Goal: Information Seeking & Learning: Learn about a topic

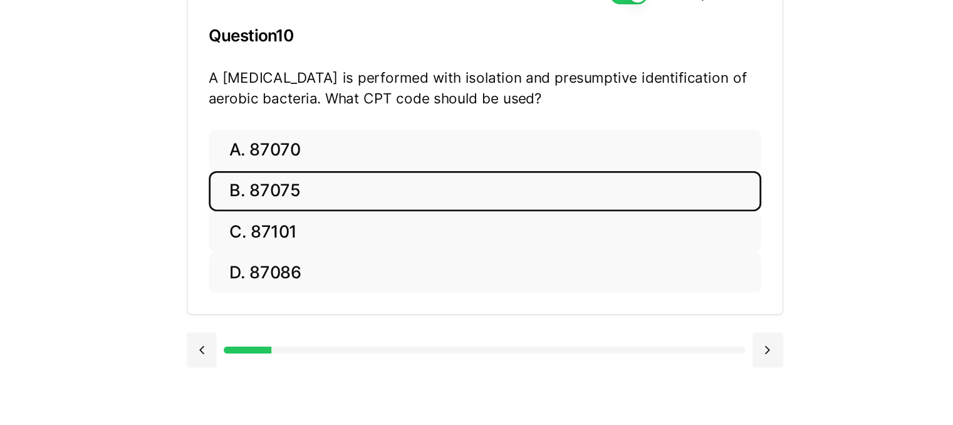
click at [372, 185] on button "B. 87075" at bounding box center [508, 184] width 395 height 29
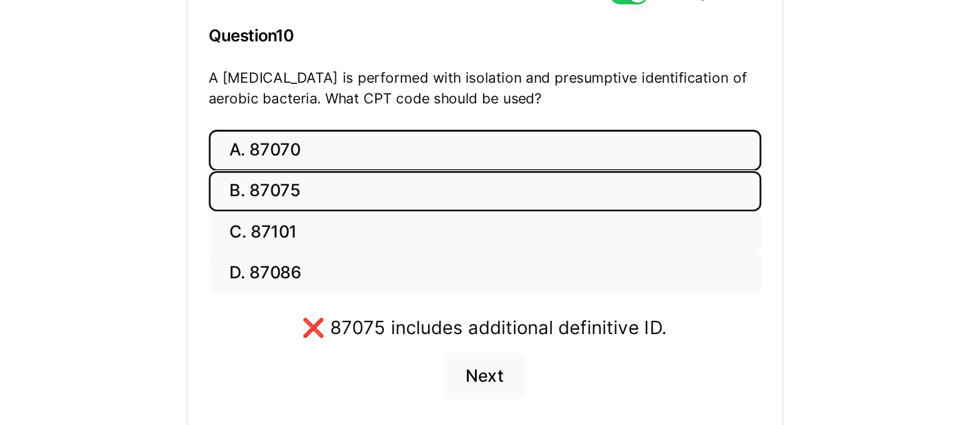
click at [360, 157] on button "A. 87070" at bounding box center [508, 155] width 395 height 29
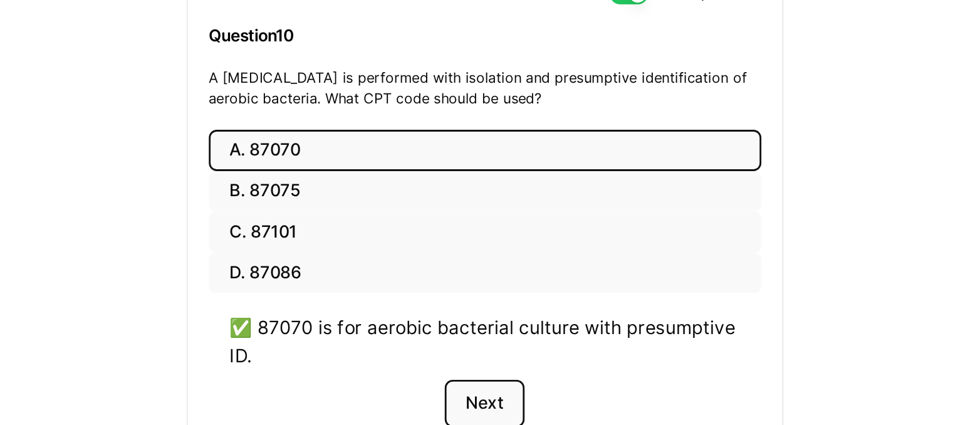
click at [512, 335] on button "Next" at bounding box center [507, 337] width 57 height 34
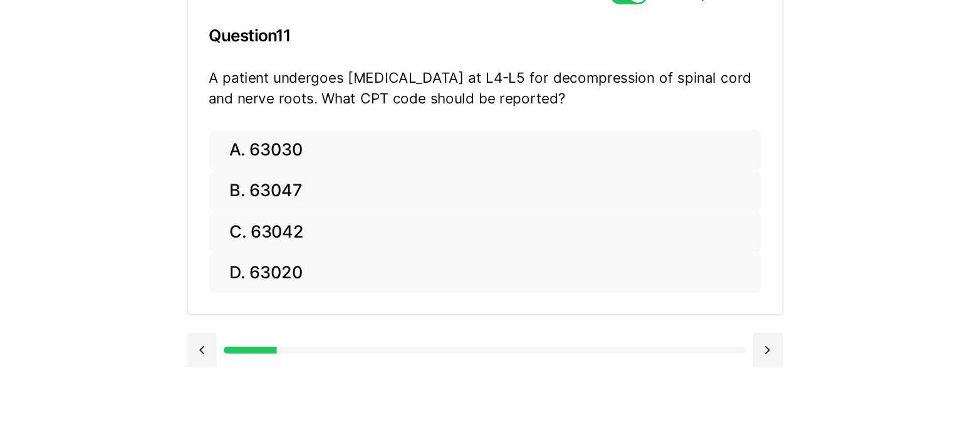
click at [512, 335] on div "Show Explanations Question 11 A patient undergoes laminectomy at L4-L5 for deco…" at bounding box center [539, 213] width 489 height 425
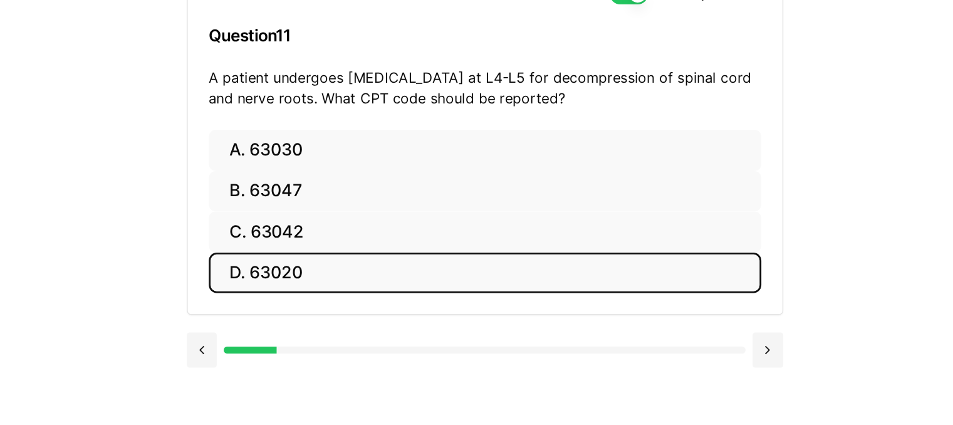
click at [360, 247] on button "D. 63020" at bounding box center [508, 243] width 395 height 29
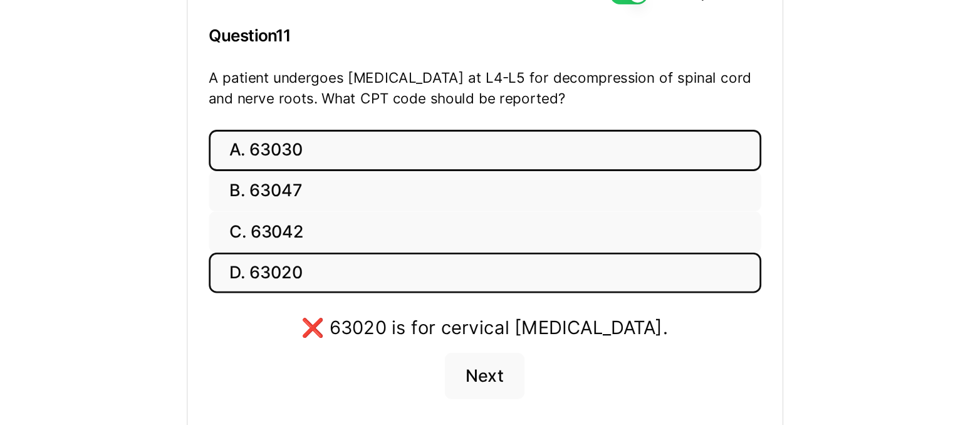
click at [353, 165] on button "A. 63030" at bounding box center [508, 155] width 395 height 29
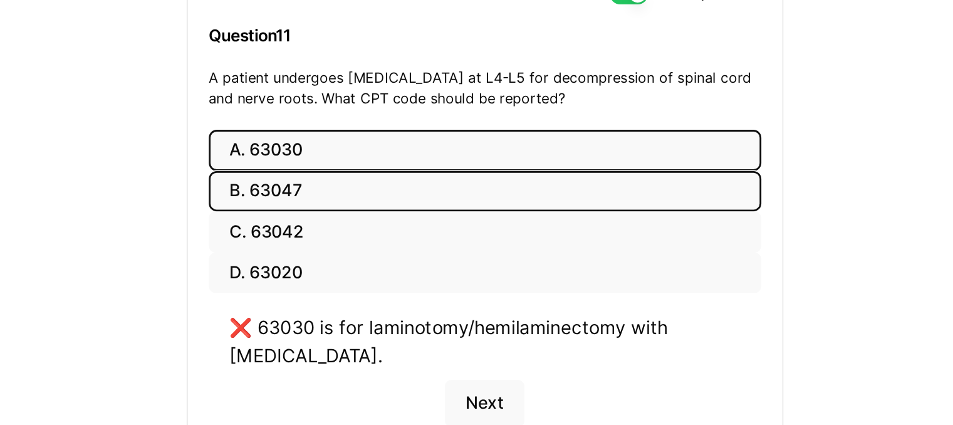
click at [360, 184] on button "B. 63047" at bounding box center [508, 184] width 395 height 29
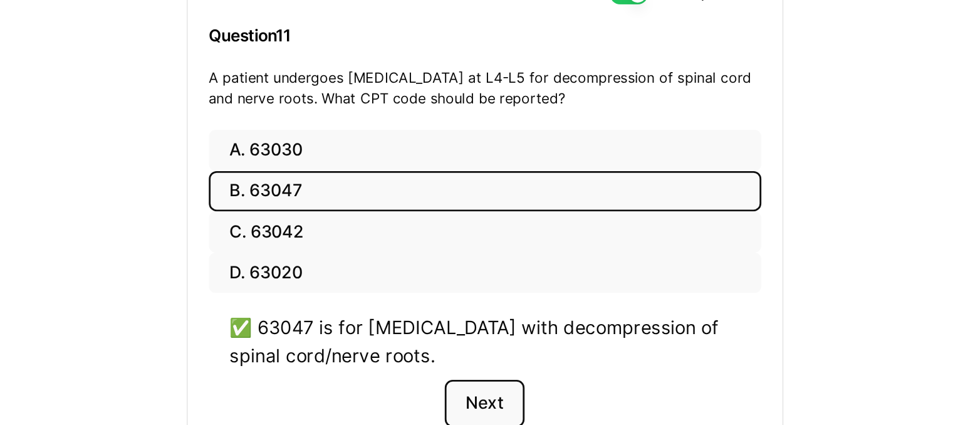
click at [515, 335] on button "Next" at bounding box center [507, 337] width 57 height 34
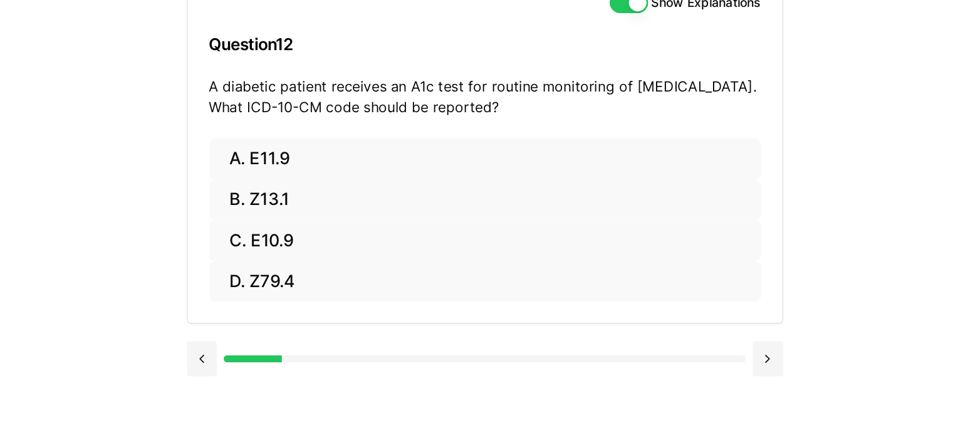
scroll to position [115, 0]
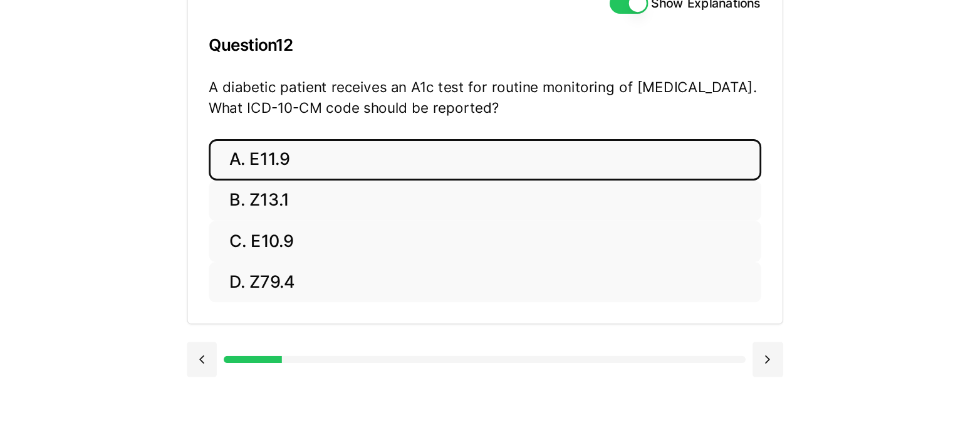
click at [361, 152] on button "A. E11.9" at bounding box center [508, 155] width 395 height 29
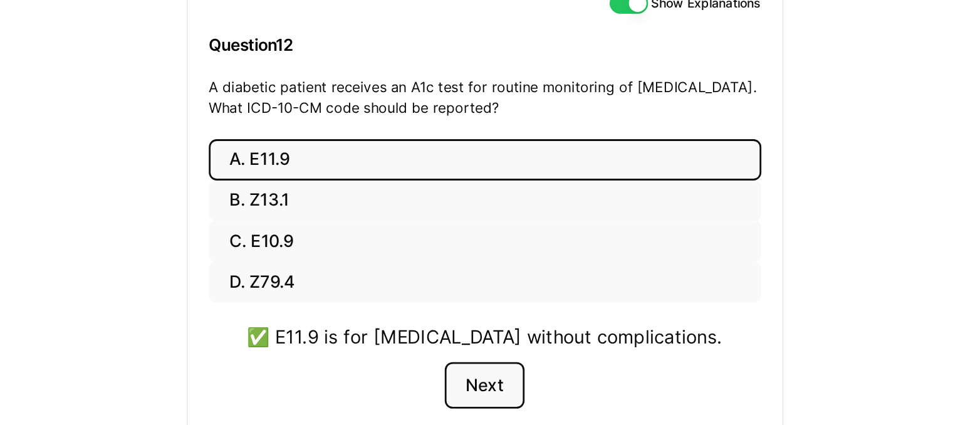
click at [506, 315] on button "Next" at bounding box center [507, 317] width 57 height 34
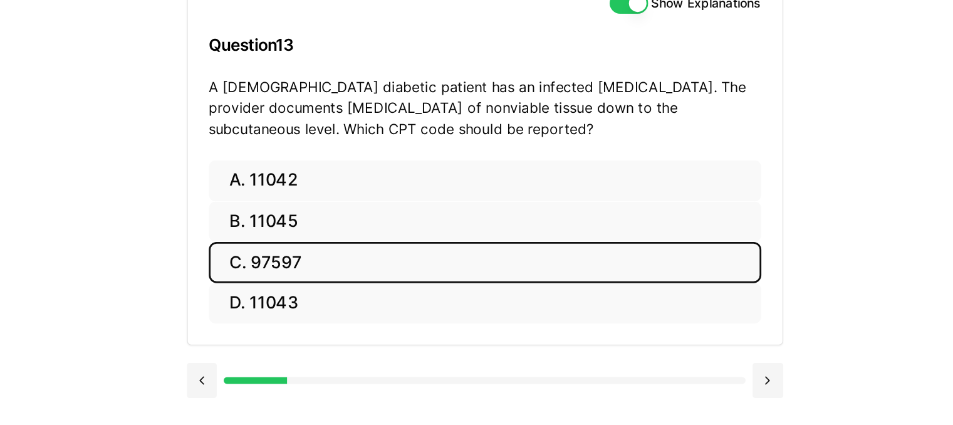
click at [360, 232] on button "C. 97597" at bounding box center [508, 228] width 395 height 29
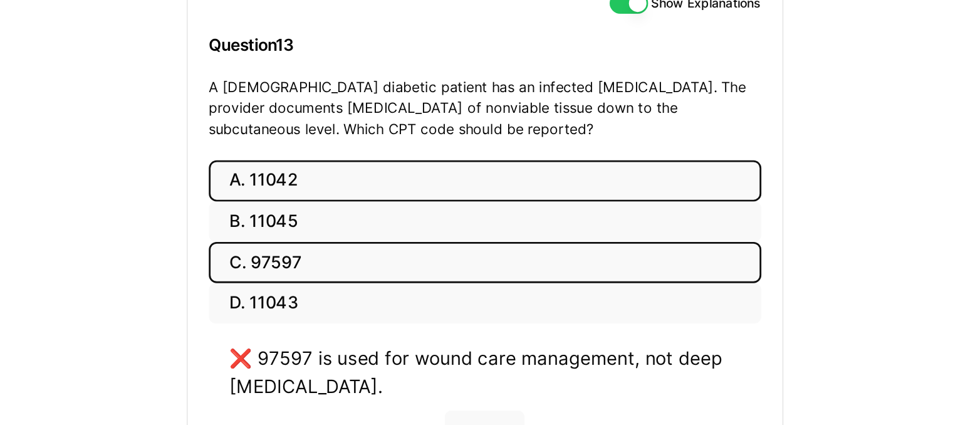
click at [368, 174] on button "A. 11042" at bounding box center [508, 170] width 395 height 29
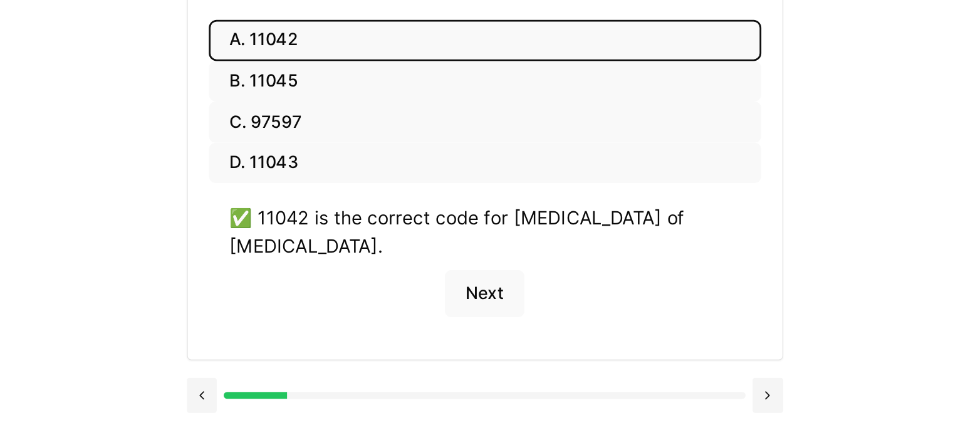
click at [521, 336] on button "Next" at bounding box center [507, 331] width 57 height 34
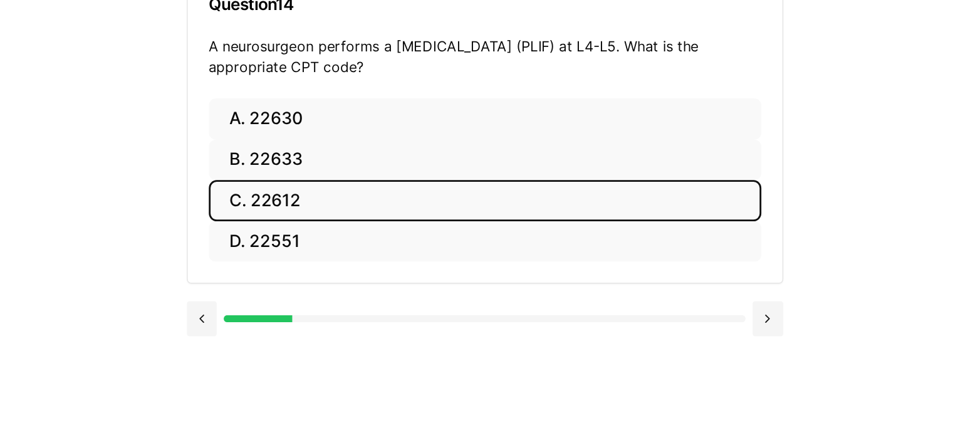
click at [364, 215] on button "C. 22612" at bounding box center [508, 213] width 395 height 29
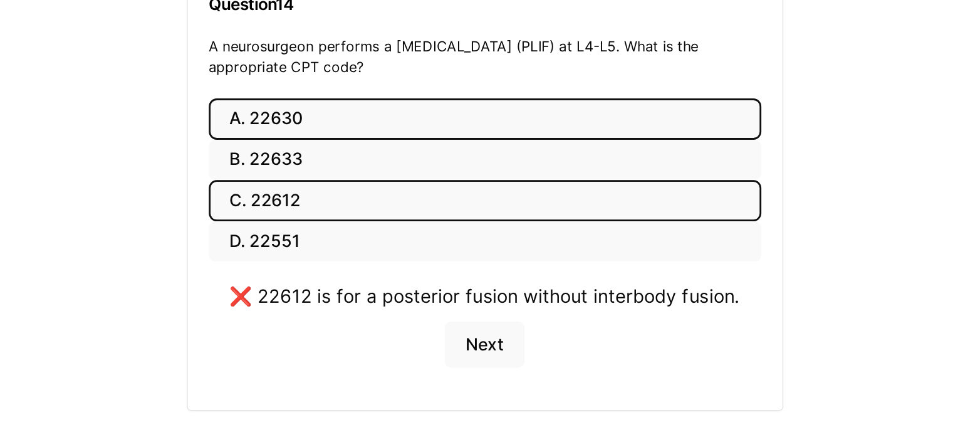
click at [350, 155] on button "A. 22630" at bounding box center [508, 155] width 395 height 29
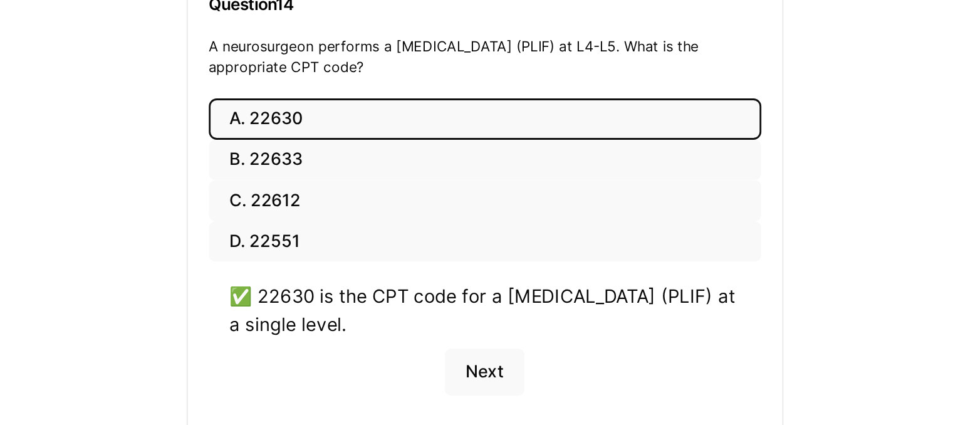
click at [311, 141] on button "A. 22630" at bounding box center [508, 155] width 395 height 29
click at [504, 335] on button "Next" at bounding box center [507, 337] width 57 height 34
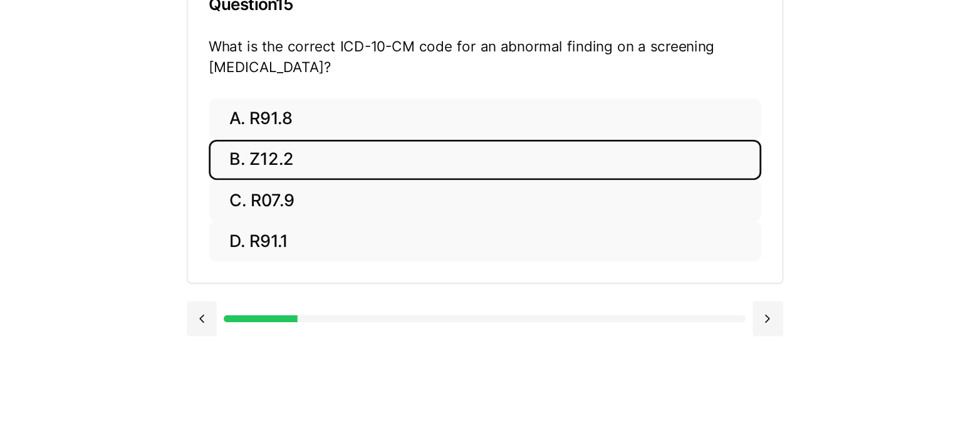
click at [348, 182] on button "B. Z12.2" at bounding box center [508, 184] width 395 height 29
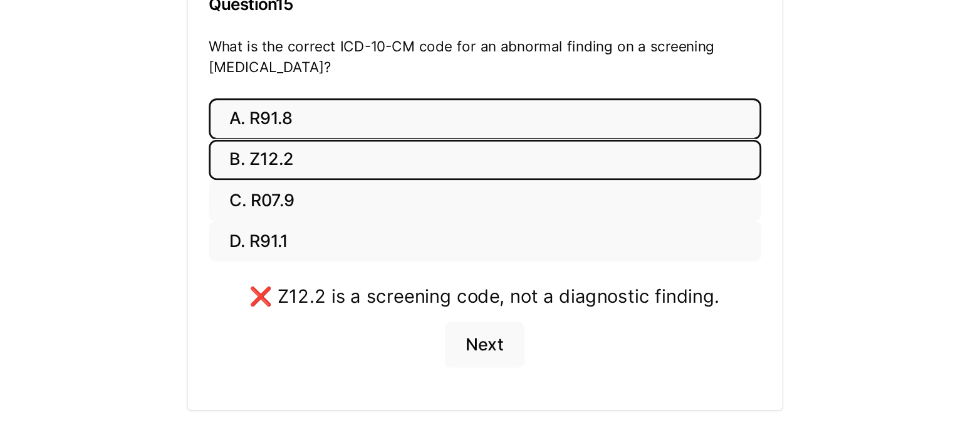
click at [353, 147] on button "A. R91.8" at bounding box center [508, 155] width 395 height 29
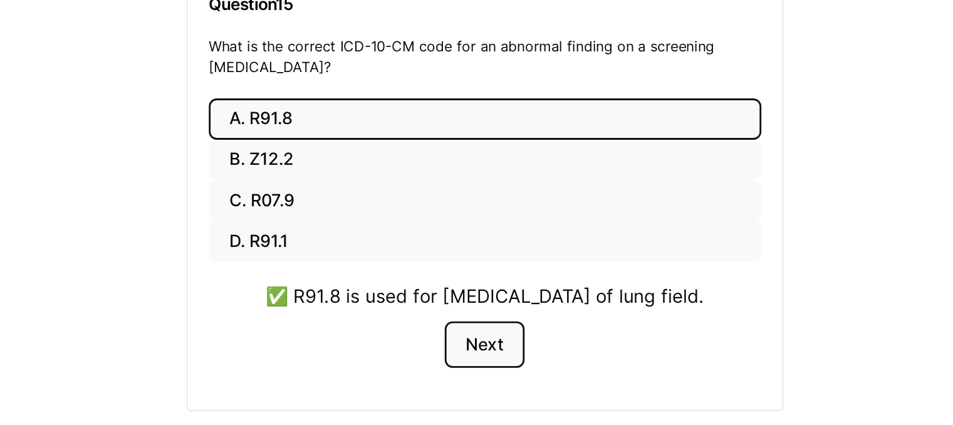
click at [517, 334] on button "Next" at bounding box center [507, 317] width 57 height 34
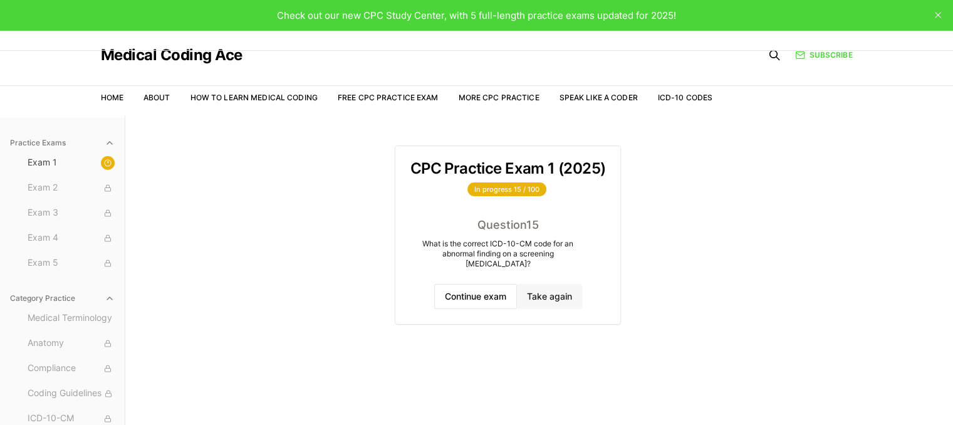
click at [556, 289] on button "Take again" at bounding box center [549, 296] width 65 height 25
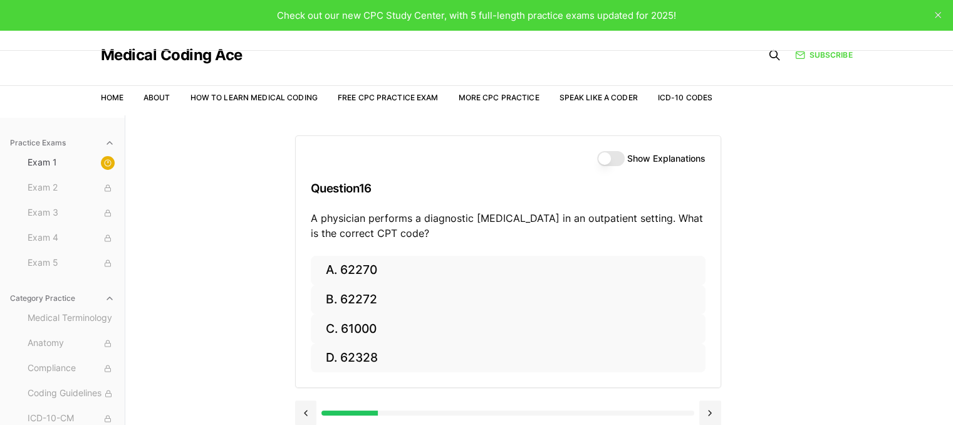
click at [617, 157] on button "Show Explanations" at bounding box center [611, 158] width 28 height 15
click at [48, 189] on span "Exam 2" at bounding box center [71, 188] width 87 height 14
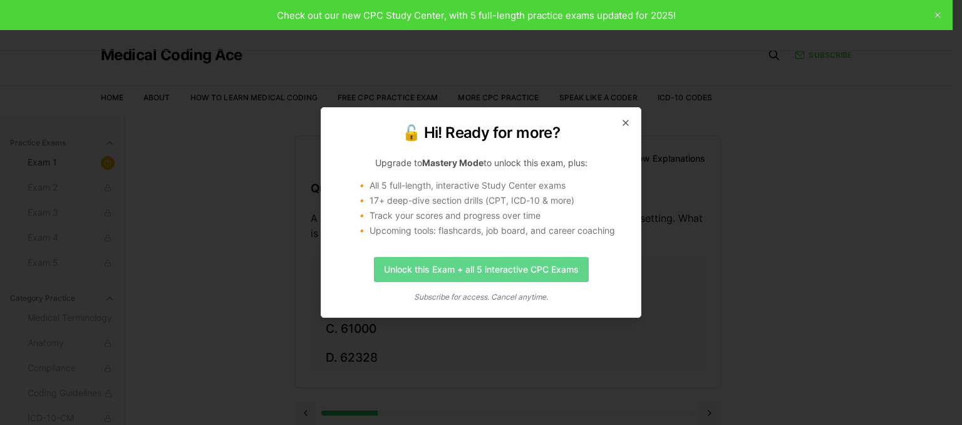
click at [479, 269] on link "Unlock this Exam + all 5 interactive CPC Exams" at bounding box center [481, 269] width 215 height 25
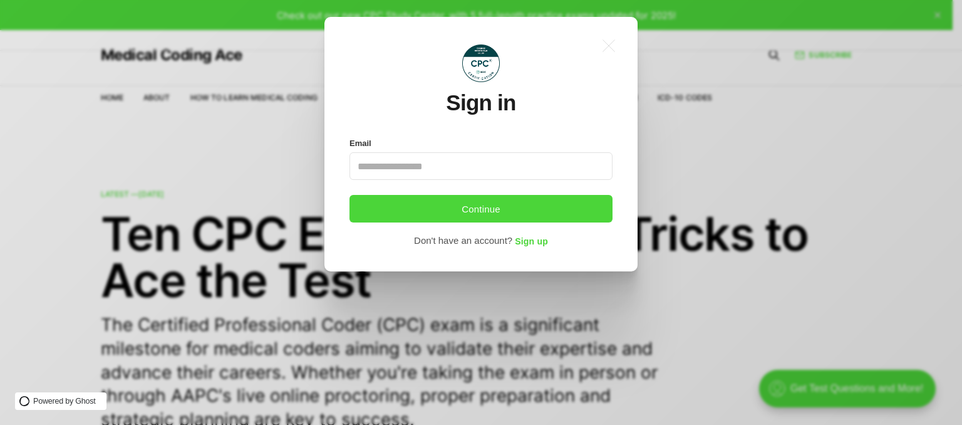
click at [401, 170] on input "Email" at bounding box center [481, 166] width 263 height 28
type input "**********"
click at [530, 243] on span "Sign up" at bounding box center [531, 242] width 33 height 10
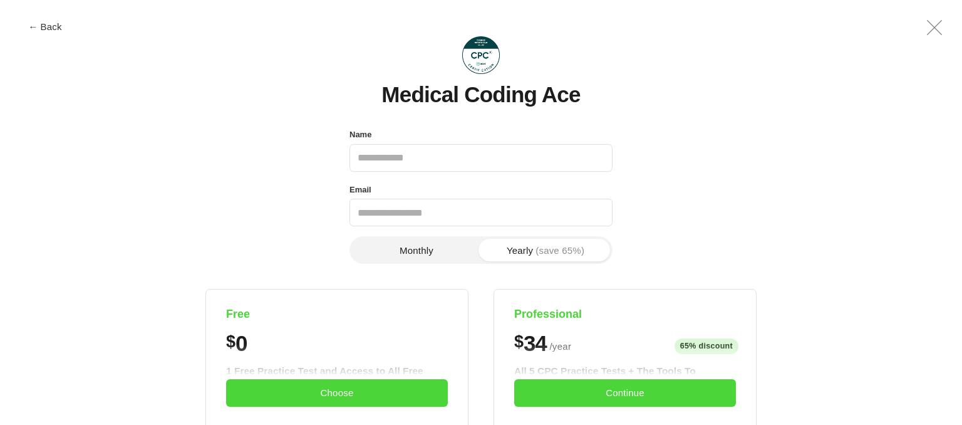
click at [383, 164] on input "Name" at bounding box center [481, 158] width 263 height 28
type input "**********"
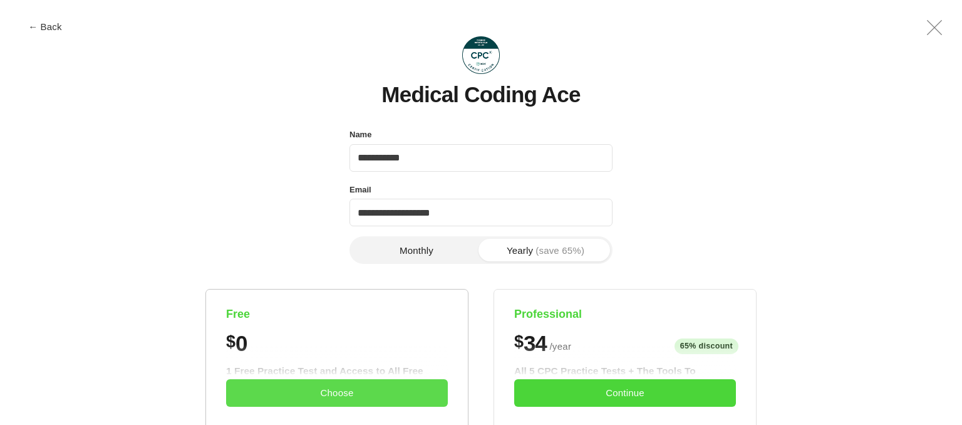
click at [333, 384] on button "Choose" at bounding box center [337, 393] width 222 height 28
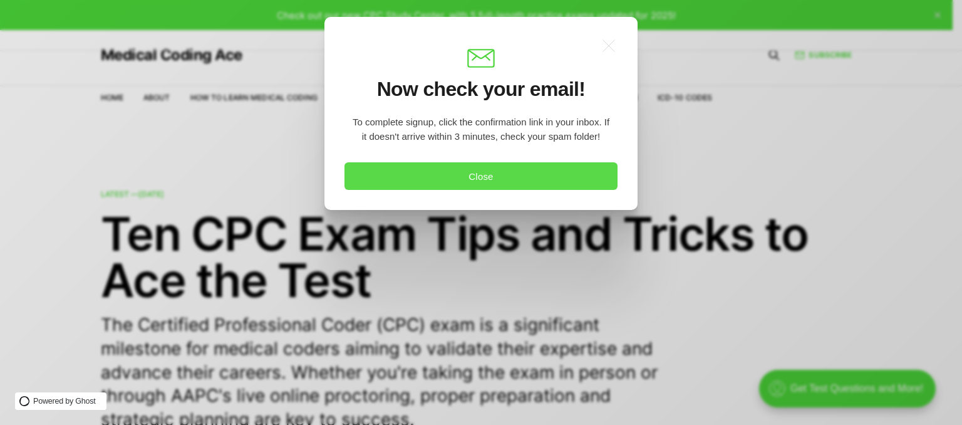
click at [481, 177] on button "Close" at bounding box center [481, 176] width 273 height 28
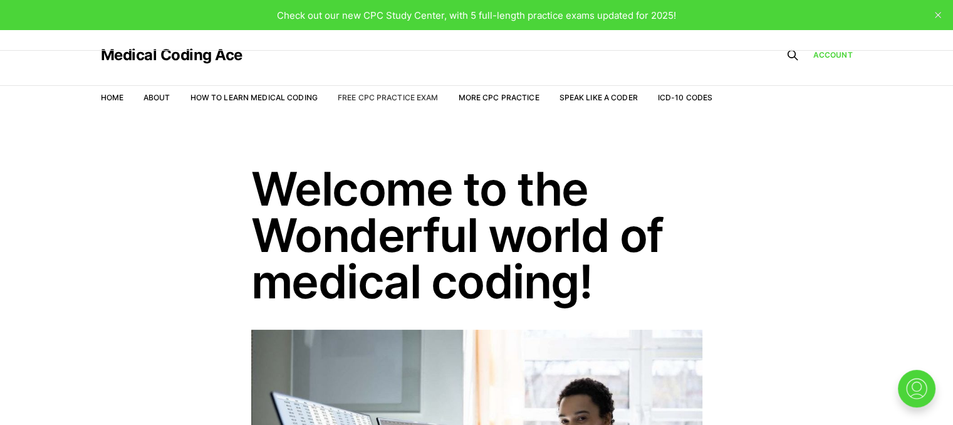
click at [382, 95] on link "Free CPC Practice Exam" at bounding box center [388, 97] width 101 height 9
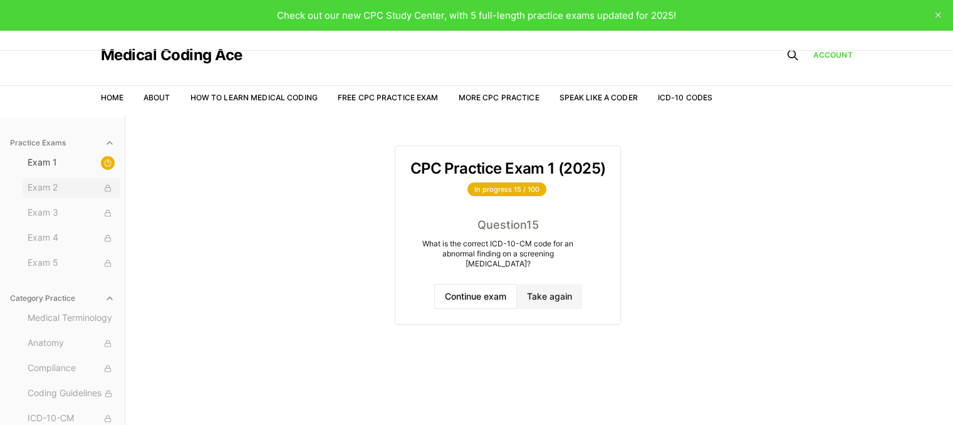
click at [107, 185] on icon at bounding box center [108, 186] width 3 height 3
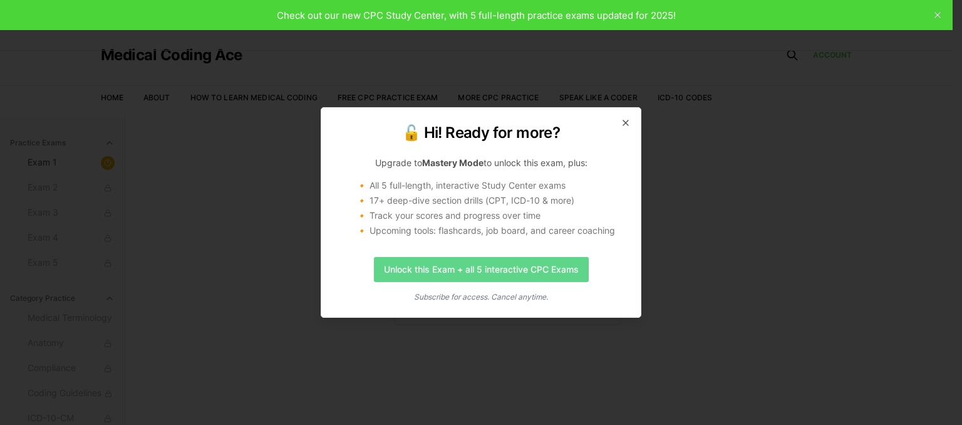
click at [491, 264] on link "Unlock this Exam + all 5 interactive CPC Exams" at bounding box center [481, 269] width 215 height 25
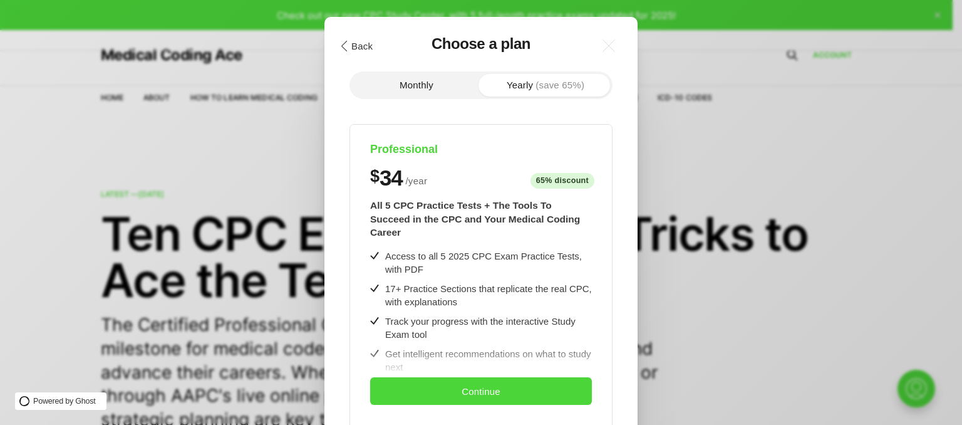
click at [341, 41] on icon ".cls-1{fill:none;stroke:currentColor;stroke-linecap:round;stroke-linejoin:round…" at bounding box center [345, 46] width 11 height 11
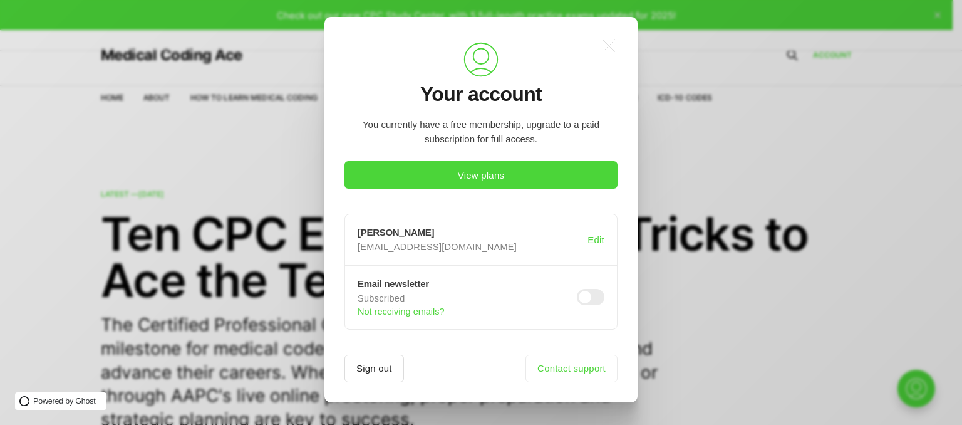
click at [379, 369] on button "Sign out" at bounding box center [375, 369] width 60 height 28
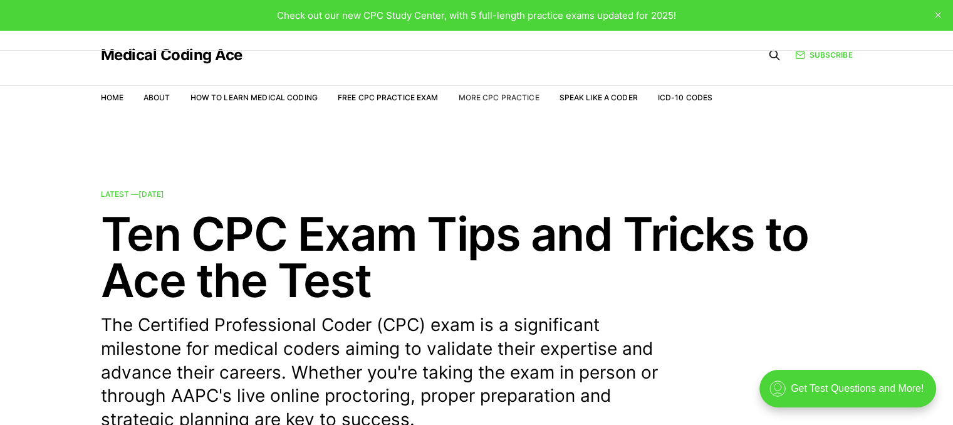
click at [467, 96] on link "More CPC Practice" at bounding box center [498, 97] width 81 height 9
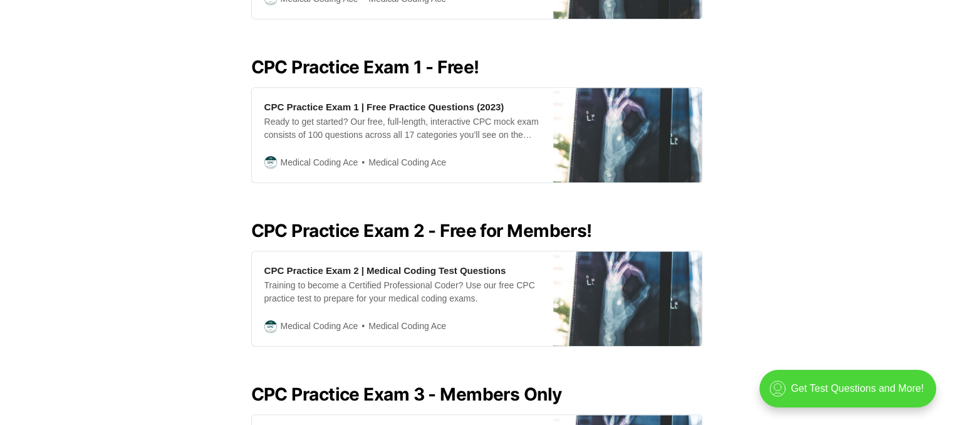
scroll to position [539, 0]
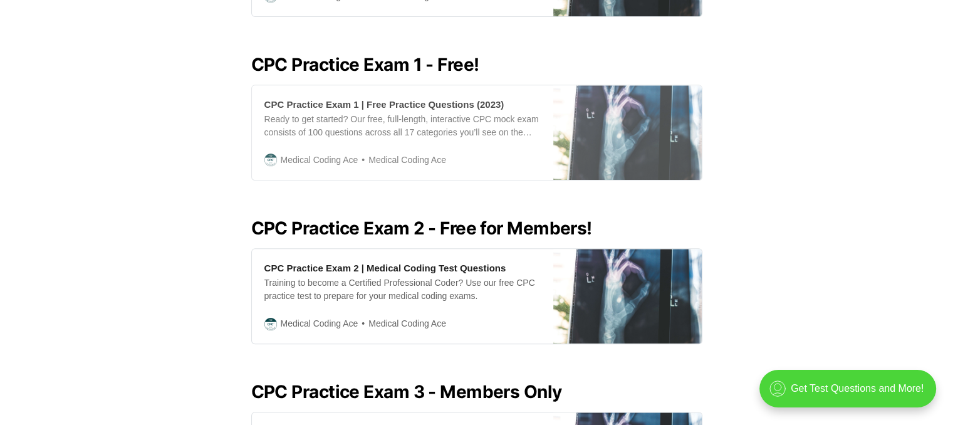
click at [330, 96] on div "CPC Practice Exam 1 | Free Practice Questions (2023) Ready to get started? Our …" at bounding box center [402, 132] width 301 height 95
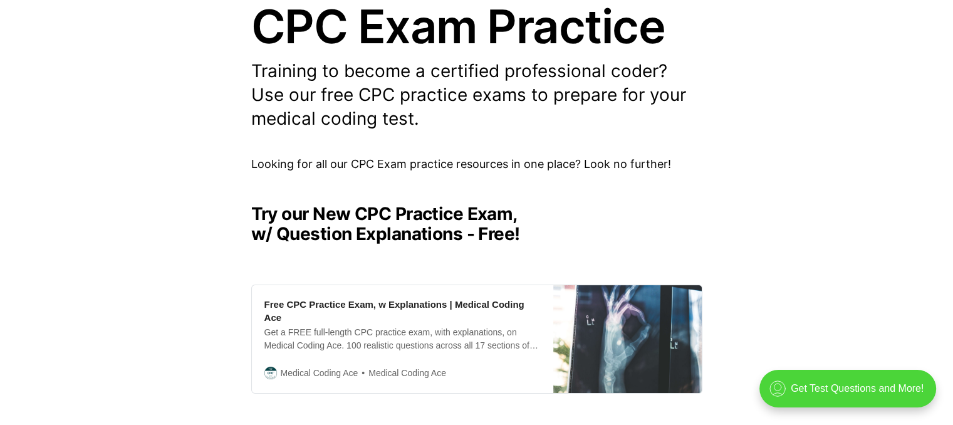
scroll to position [0, 0]
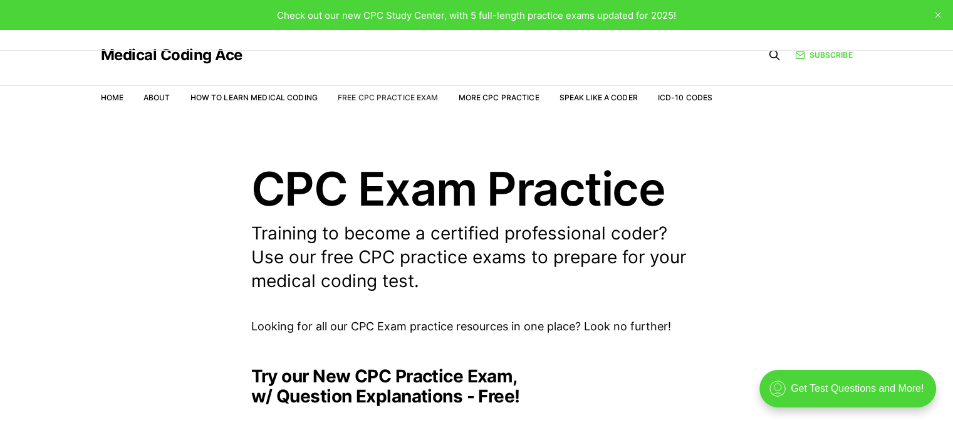
click at [413, 100] on link "Free CPC Practice Exam" at bounding box center [388, 97] width 101 height 9
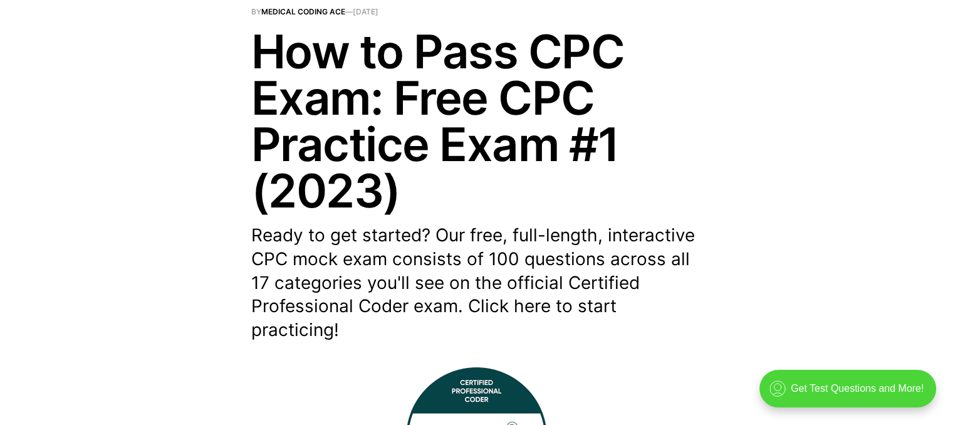
scroll to position [155, 0]
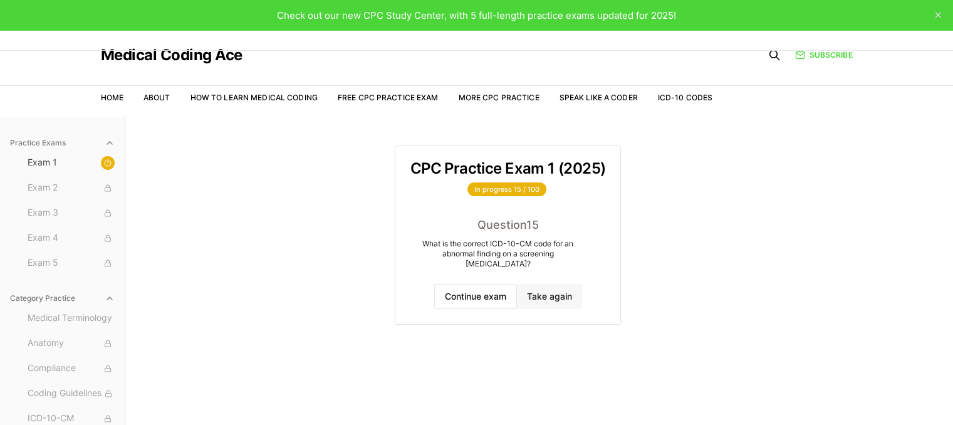
click at [547, 288] on button "Take again" at bounding box center [549, 296] width 65 height 25
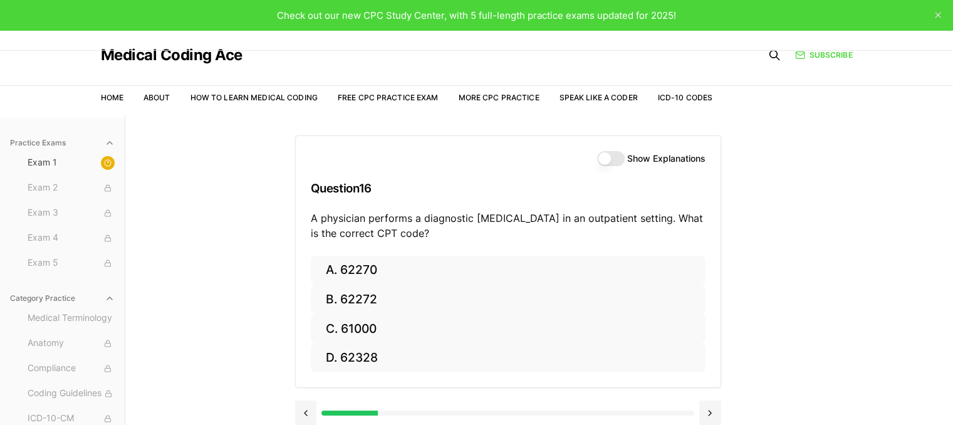
click at [616, 159] on button "Show Explanations" at bounding box center [611, 158] width 28 height 15
